Goal: Book appointment/travel/reservation

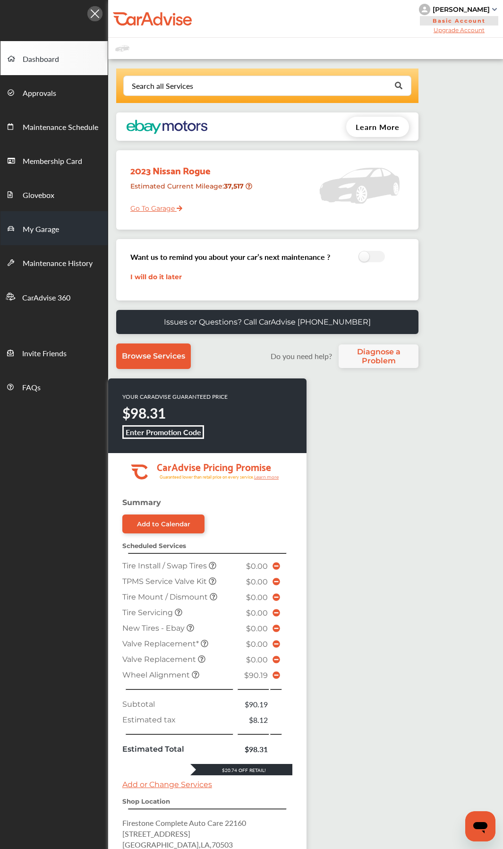
click at [40, 229] on span "My Garage" at bounding box center [41, 230] width 36 height 12
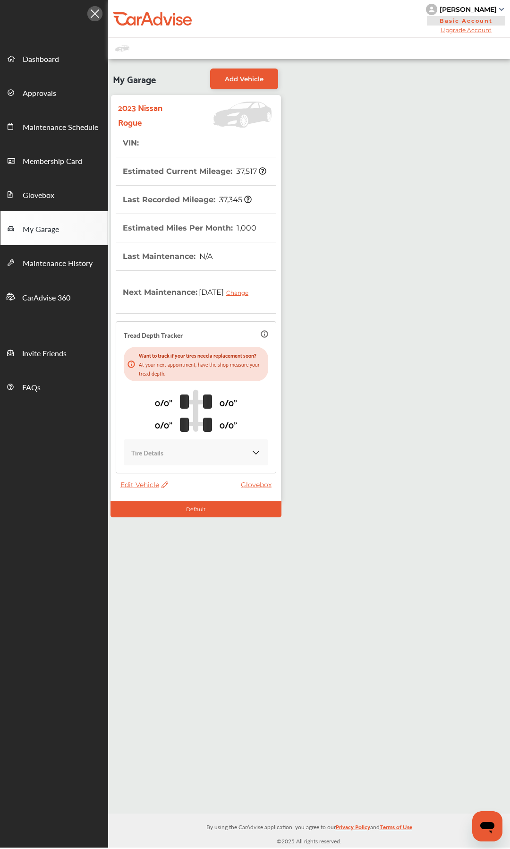
click at [143, 400] on span "Edit Vehicle" at bounding box center [145, 485] width 48 height 9
click at [150, 400] on div "Edit" at bounding box center [185, 506] width 85 height 15
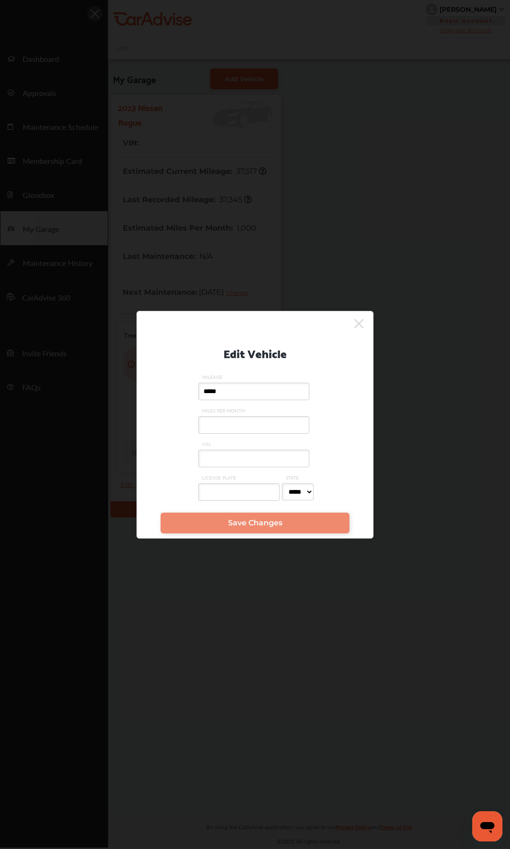
click at [239, 400] on input "VIN" at bounding box center [253, 458] width 111 height 17
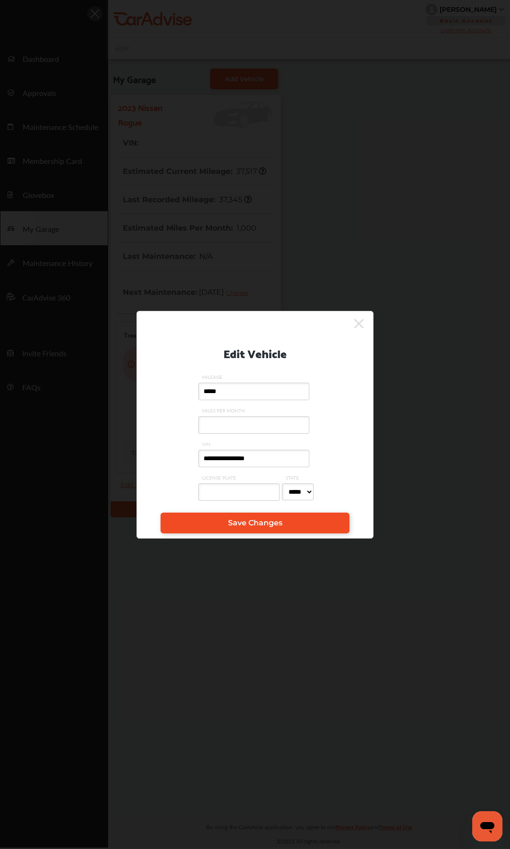
type input "**********"
click at [247, 400] on span "Save Changes" at bounding box center [255, 522] width 54 height 9
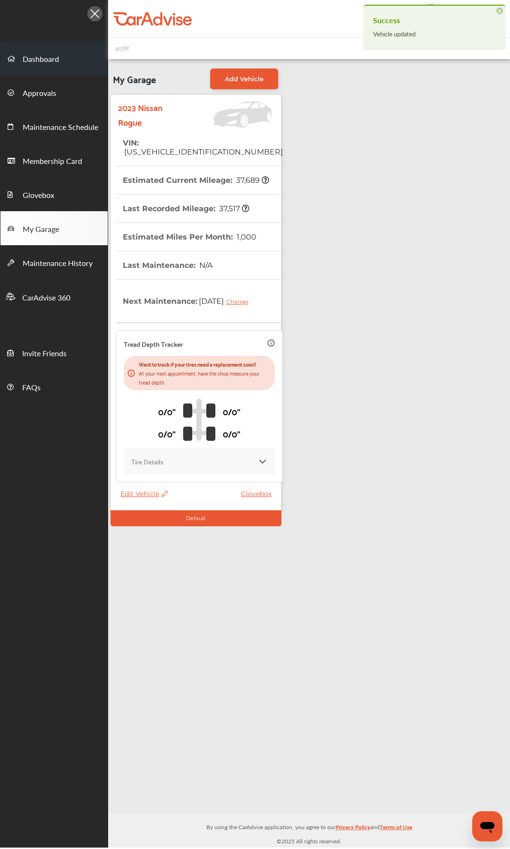
click at [37, 60] on span "Dashboard" at bounding box center [41, 59] width 36 height 12
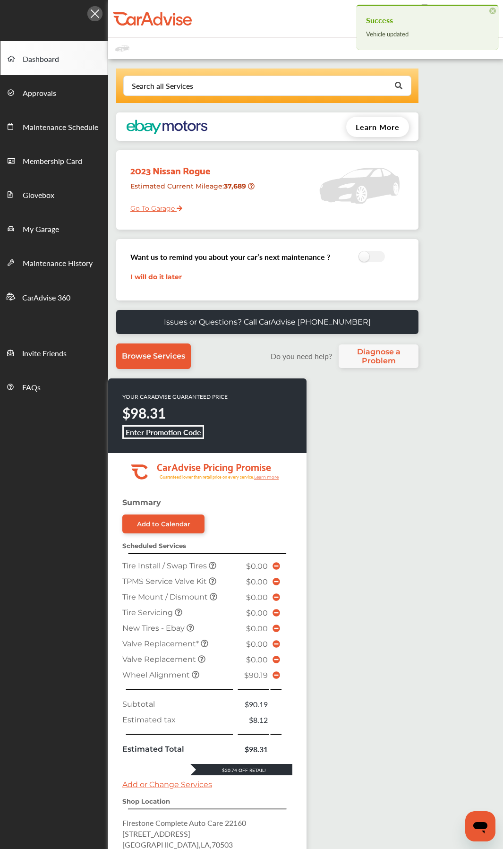
click at [276, 400] on icon at bounding box center [277, 676] width 8 height 8
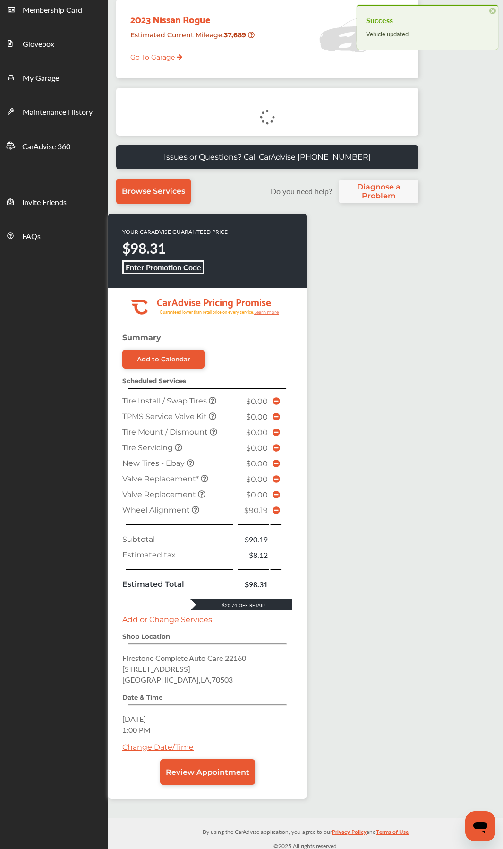
scroll to position [155, 0]
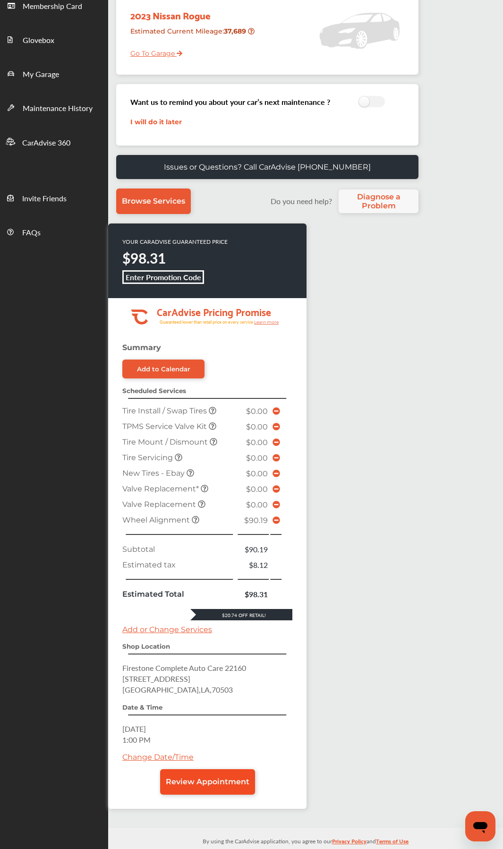
click at [198, 400] on span "Review Appointment" at bounding box center [208, 781] width 84 height 9
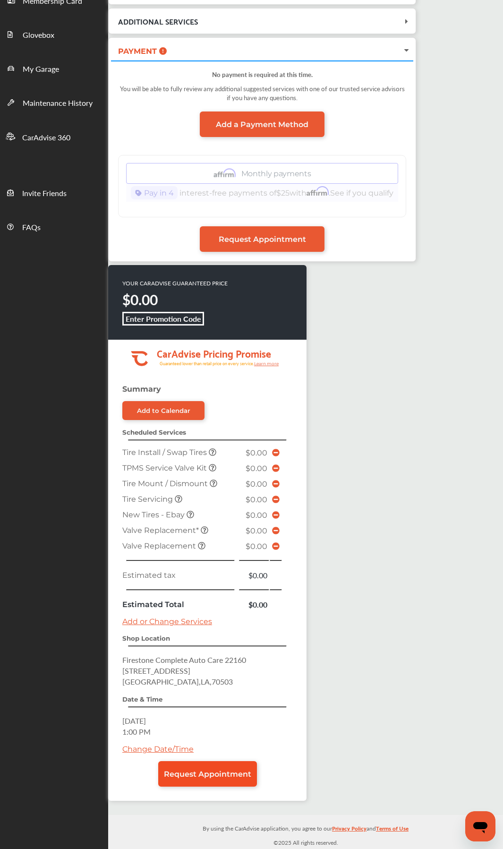
scroll to position [157, 0]
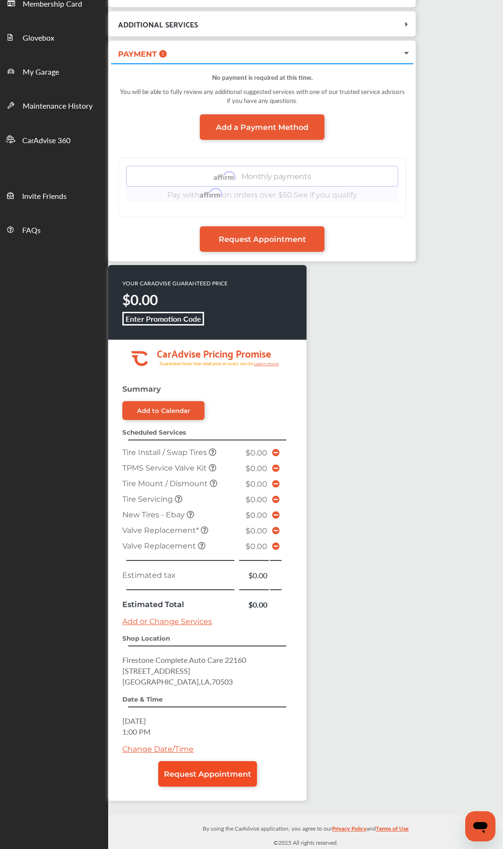
click at [221, 400] on link "Request Appointment" at bounding box center [207, 774] width 99 height 26
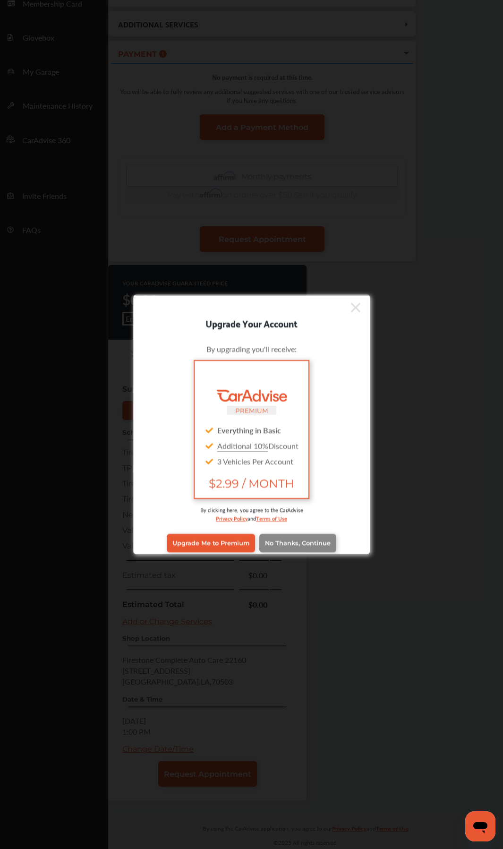
click at [311, 400] on span "No Thanks, Continue" at bounding box center [298, 543] width 66 height 7
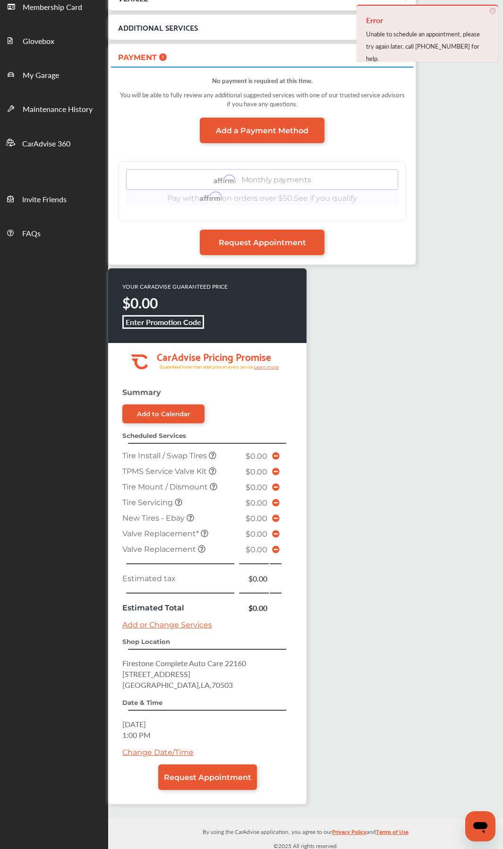
scroll to position [156, 0]
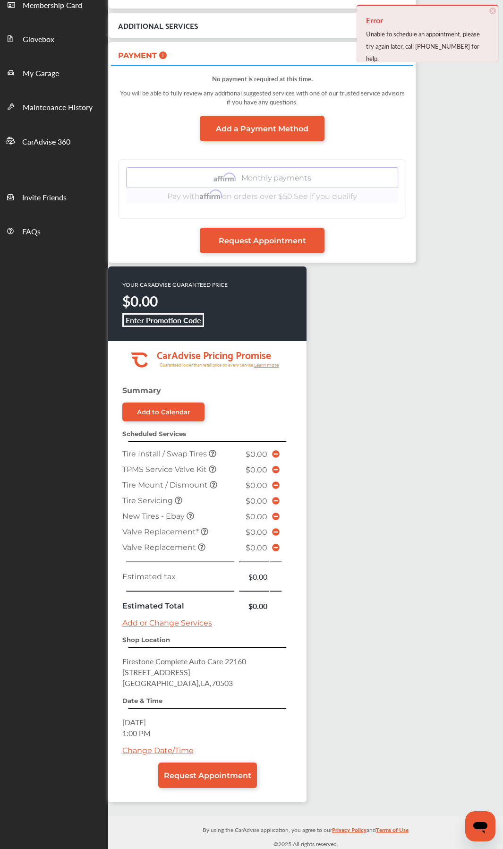
click at [168, 400] on link "Change Date/Time" at bounding box center [157, 750] width 71 height 9
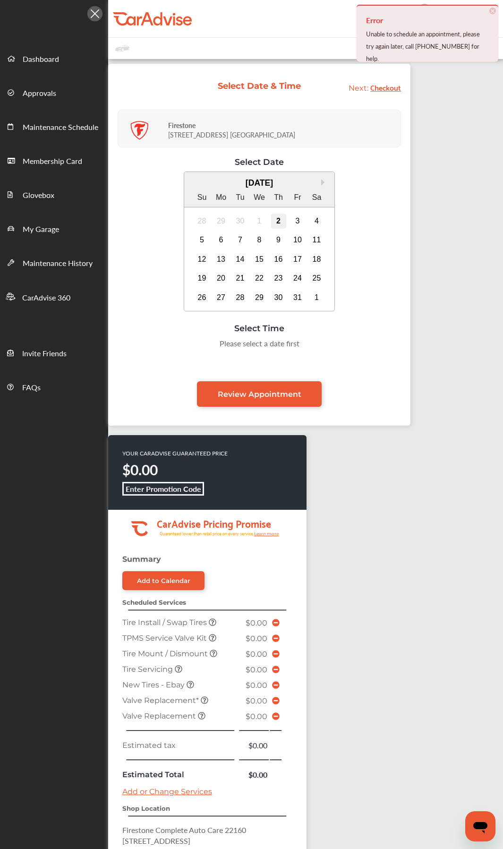
click at [277, 217] on div "2" at bounding box center [278, 221] width 15 height 15
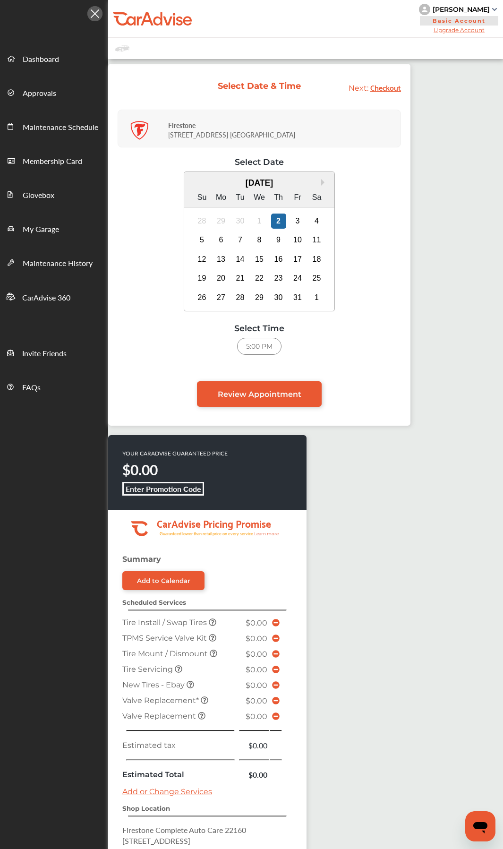
click at [253, 354] on div "5:00 PM" at bounding box center [259, 346] width 44 height 17
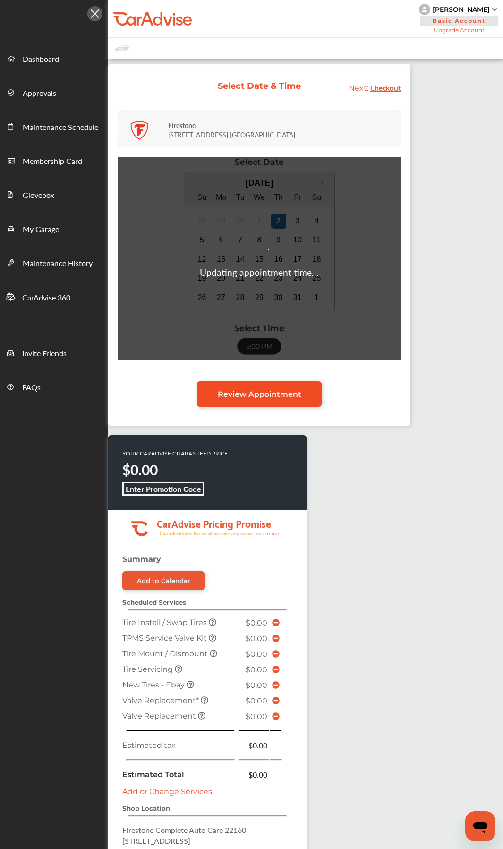
click at [257, 391] on span "Review Appointment" at bounding box center [260, 394] width 84 height 9
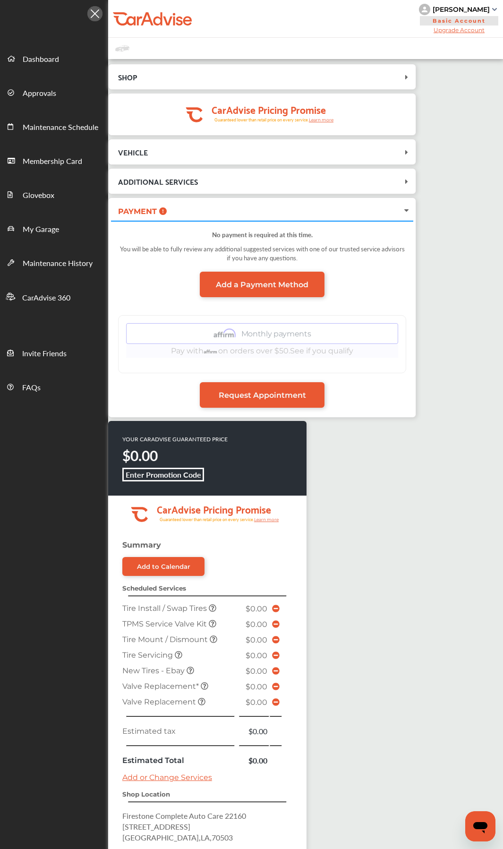
click at [257, 391] on link "Request Appointment" at bounding box center [262, 395] width 125 height 26
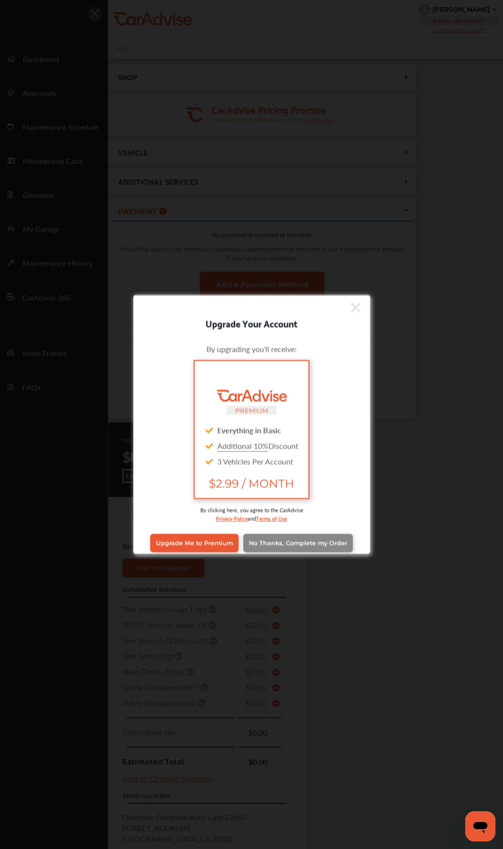
click at [304, 400] on span "No Thanks, Complete my Order" at bounding box center [298, 543] width 98 height 7
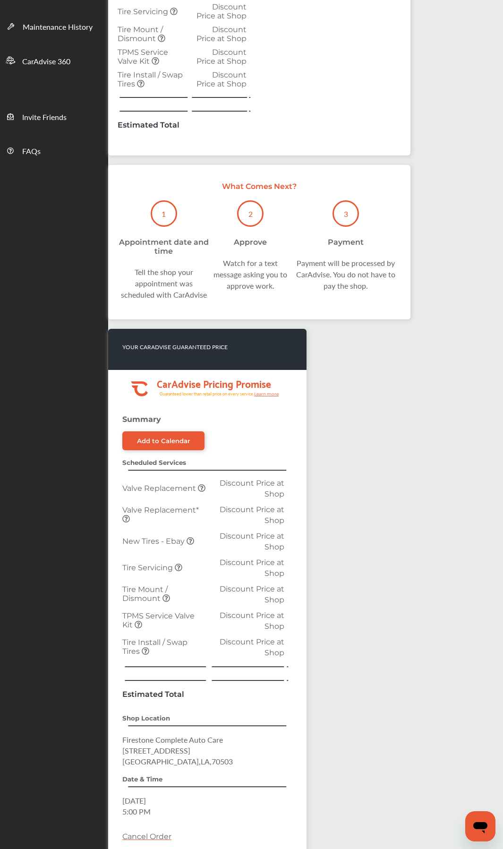
scroll to position [289, 0]
